Goal: Task Accomplishment & Management: Use online tool/utility

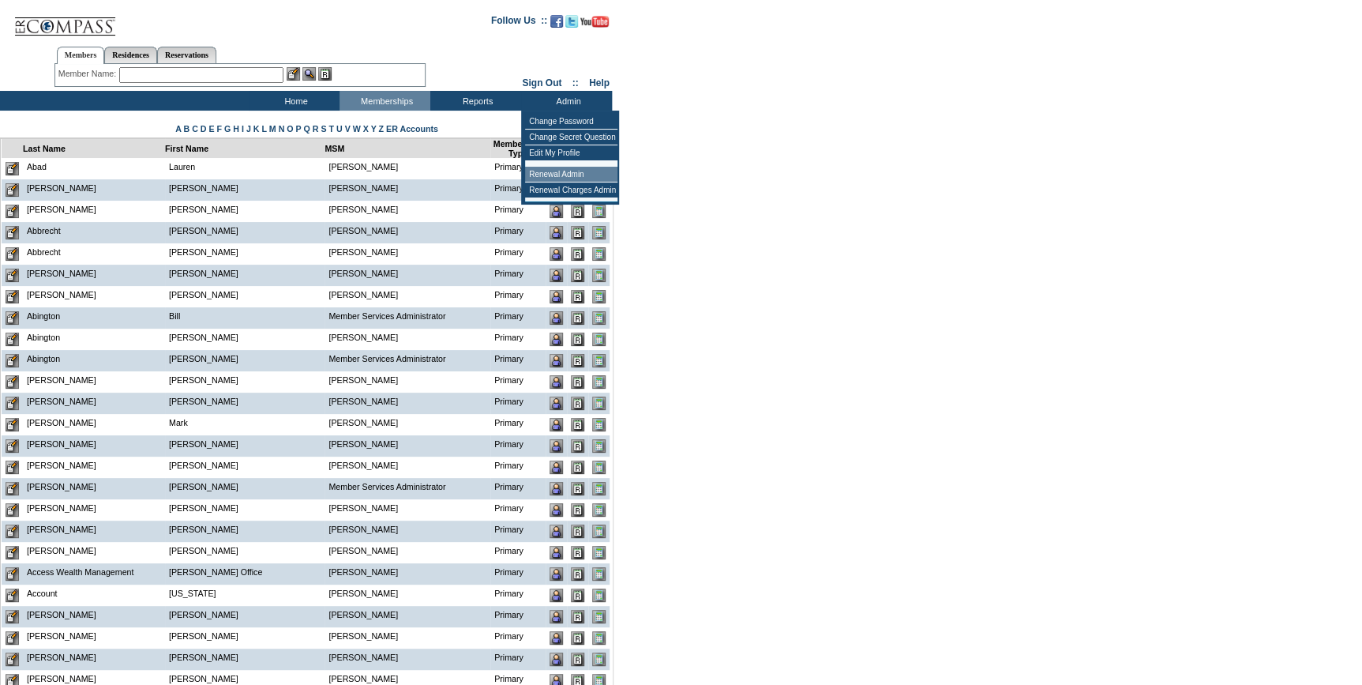
click at [576, 173] on td "Renewal Admin" at bounding box center [571, 175] width 92 height 16
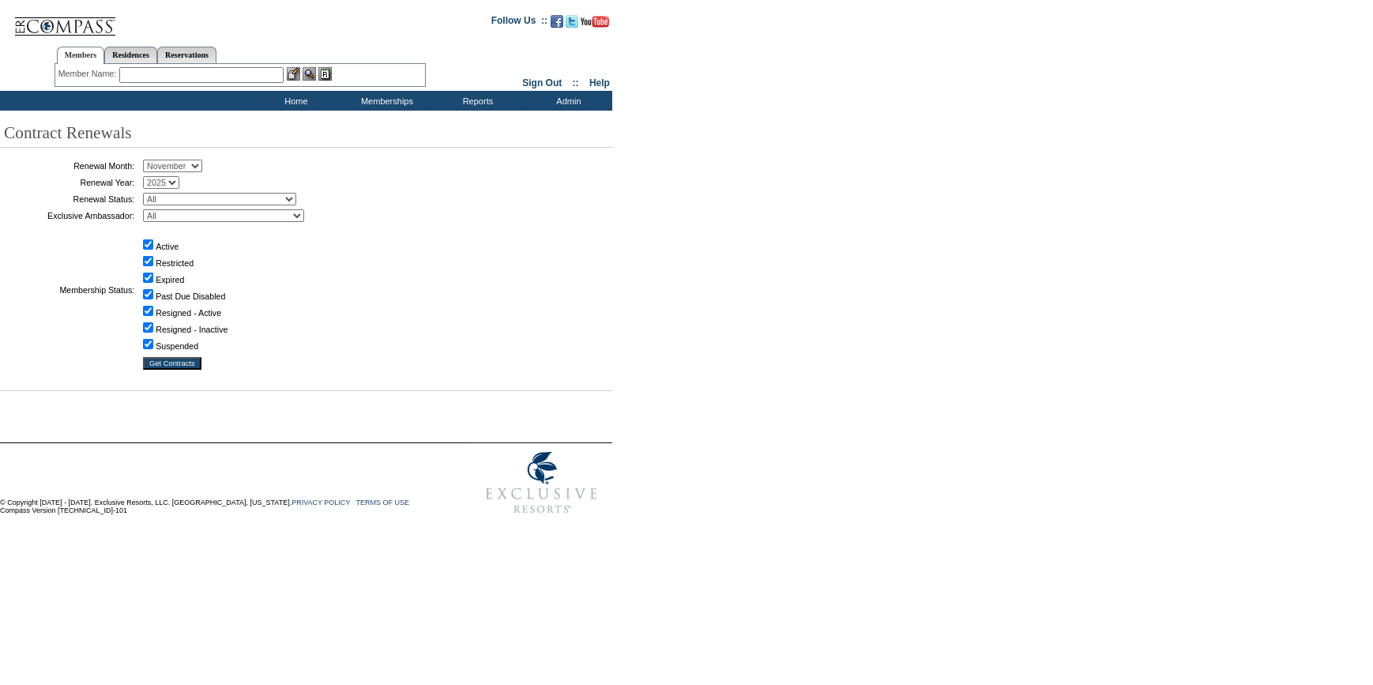
click at [178, 164] on select "January February March April May June July August September October November De…" at bounding box center [172, 166] width 59 height 13
select select "9"
click at [148, 160] on select "January February March April May June July August September October November De…" at bounding box center [172, 166] width 59 height 13
drag, startPoint x: 202, startPoint y: 197, endPoint x: 201, endPoint y: 205, distance: 7.9
click at [202, 197] on select "All Not Started Pending Approved Election Made Election Changed No Response Man…" at bounding box center [219, 199] width 153 height 13
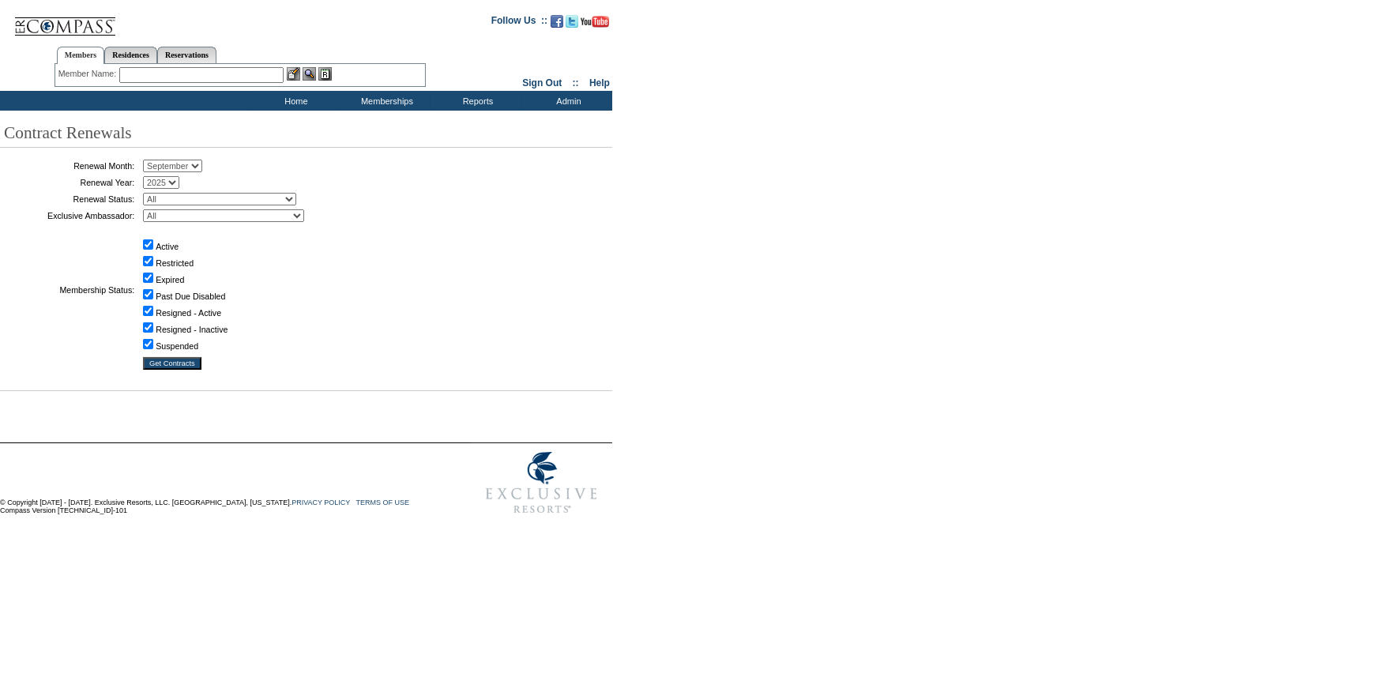
select select "5"
click at [148, 193] on select "All Not Started Pending Approved Election Made Election Changed No Response Man…" at bounding box center [219, 199] width 153 height 13
click at [181, 366] on input "Get Contracts" at bounding box center [172, 363] width 58 height 13
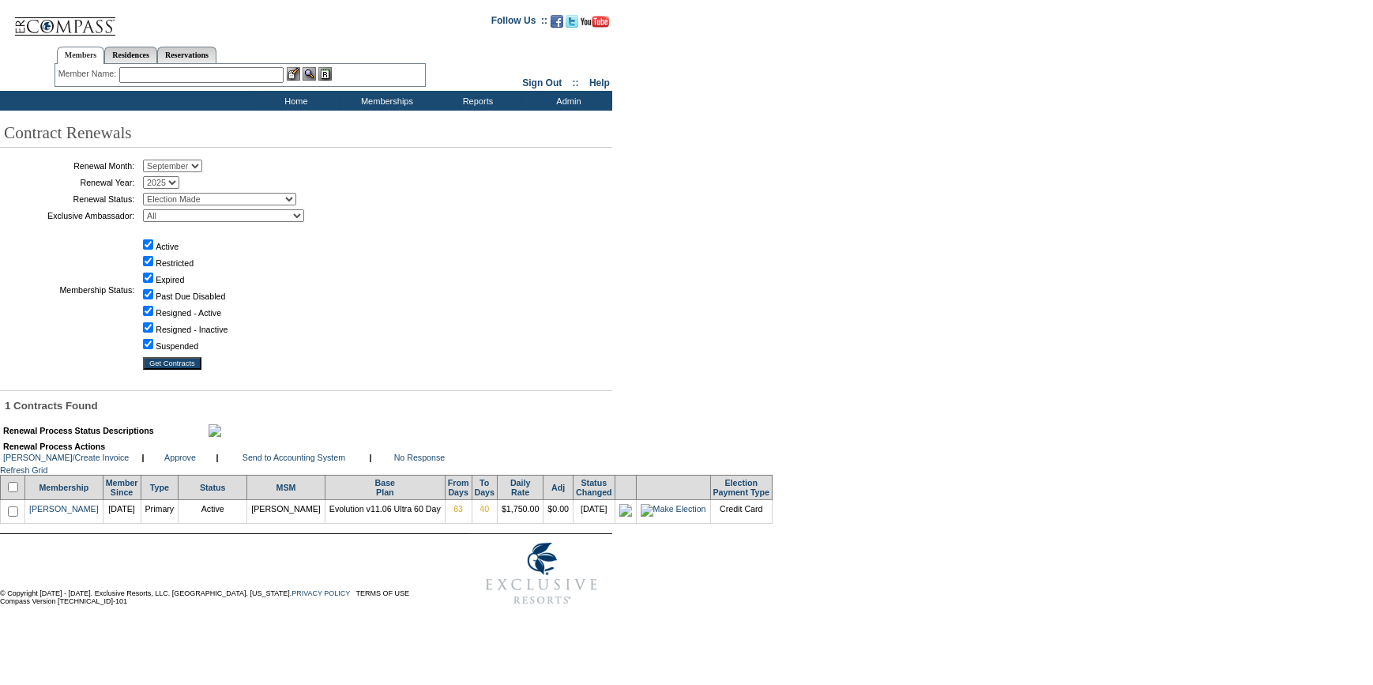
click at [18, 492] on input "checkbox" at bounding box center [13, 487] width 10 height 10
checkbox input "true"
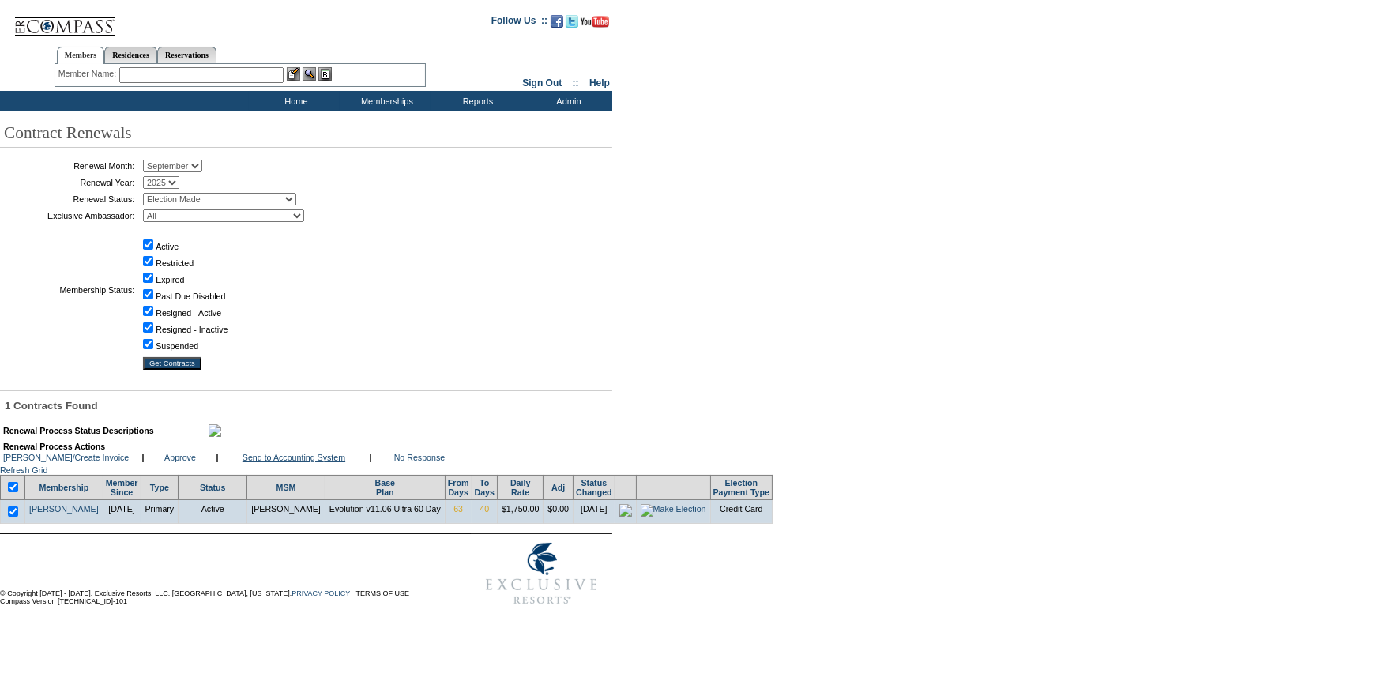
click at [276, 462] on link "Send to Accounting System" at bounding box center [293, 457] width 103 height 9
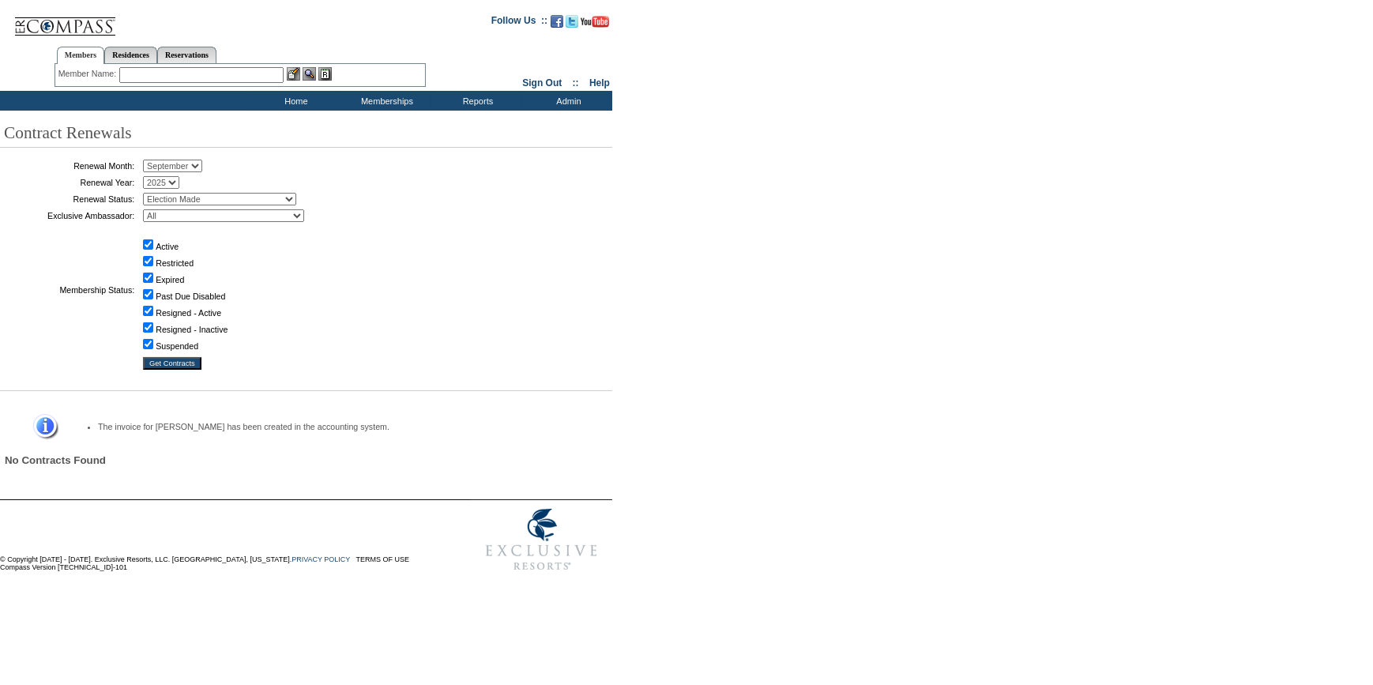
click at [249, 71] on input "text" at bounding box center [201, 75] width 164 height 16
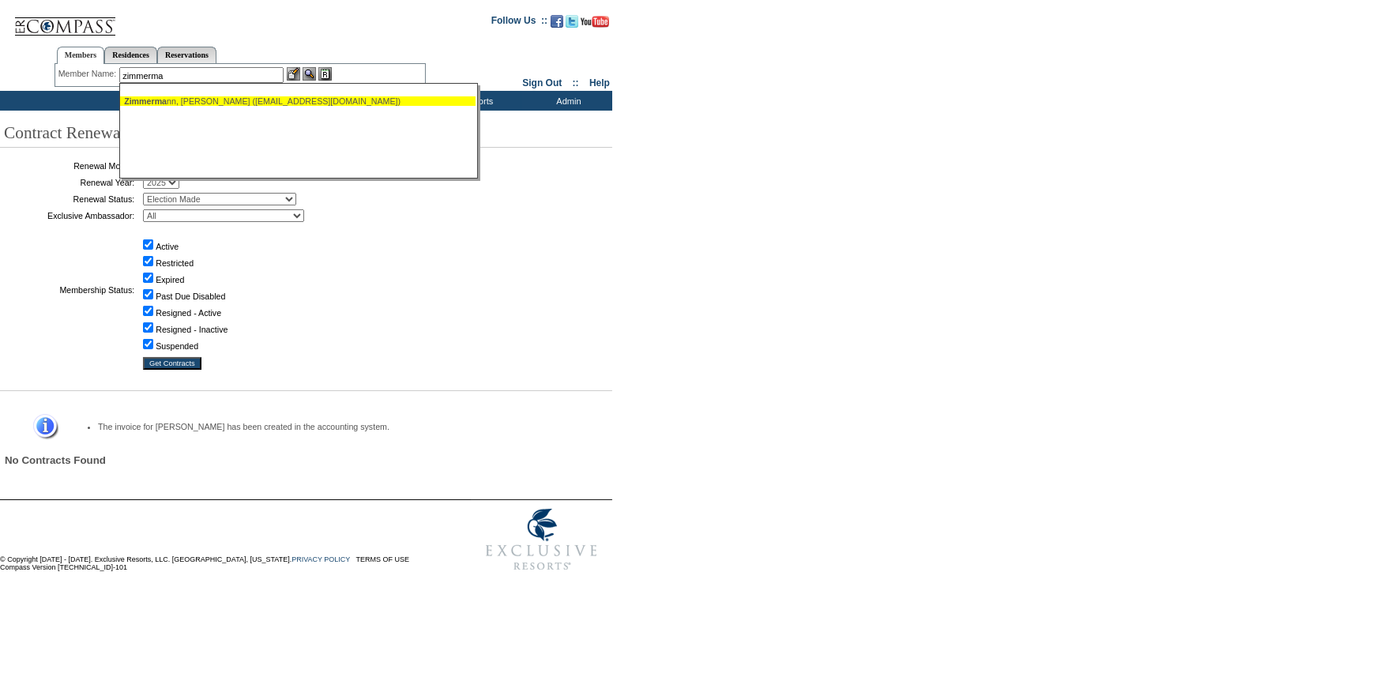
click at [260, 102] on div "Zimmerma nn, [PERSON_NAME] ([PERSON_NAME][EMAIL_ADDRESS][DOMAIN_NAME])" at bounding box center [297, 100] width 347 height 9
type input "[PERSON_NAME] ([EMAIL_ADDRESS][DOMAIN_NAME])"
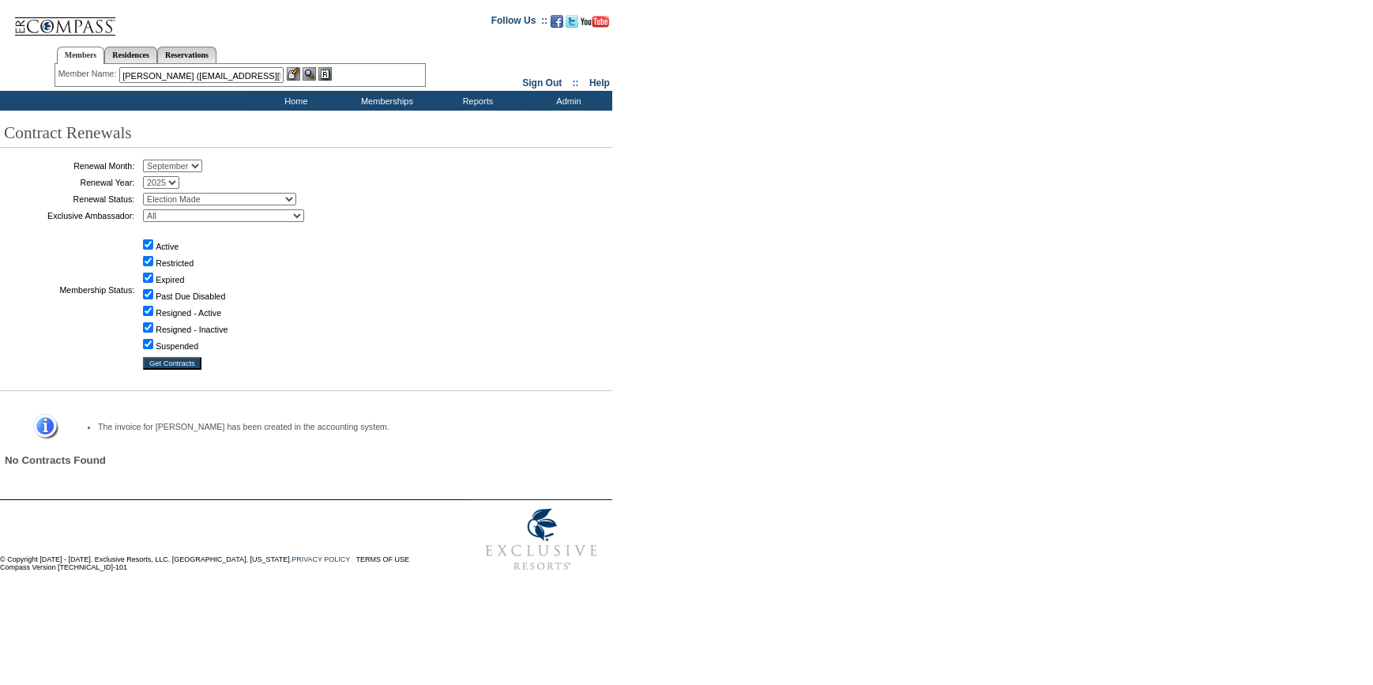
click at [295, 69] on img at bounding box center [293, 73] width 13 height 13
